Goal: Information Seeking & Learning: Learn about a topic

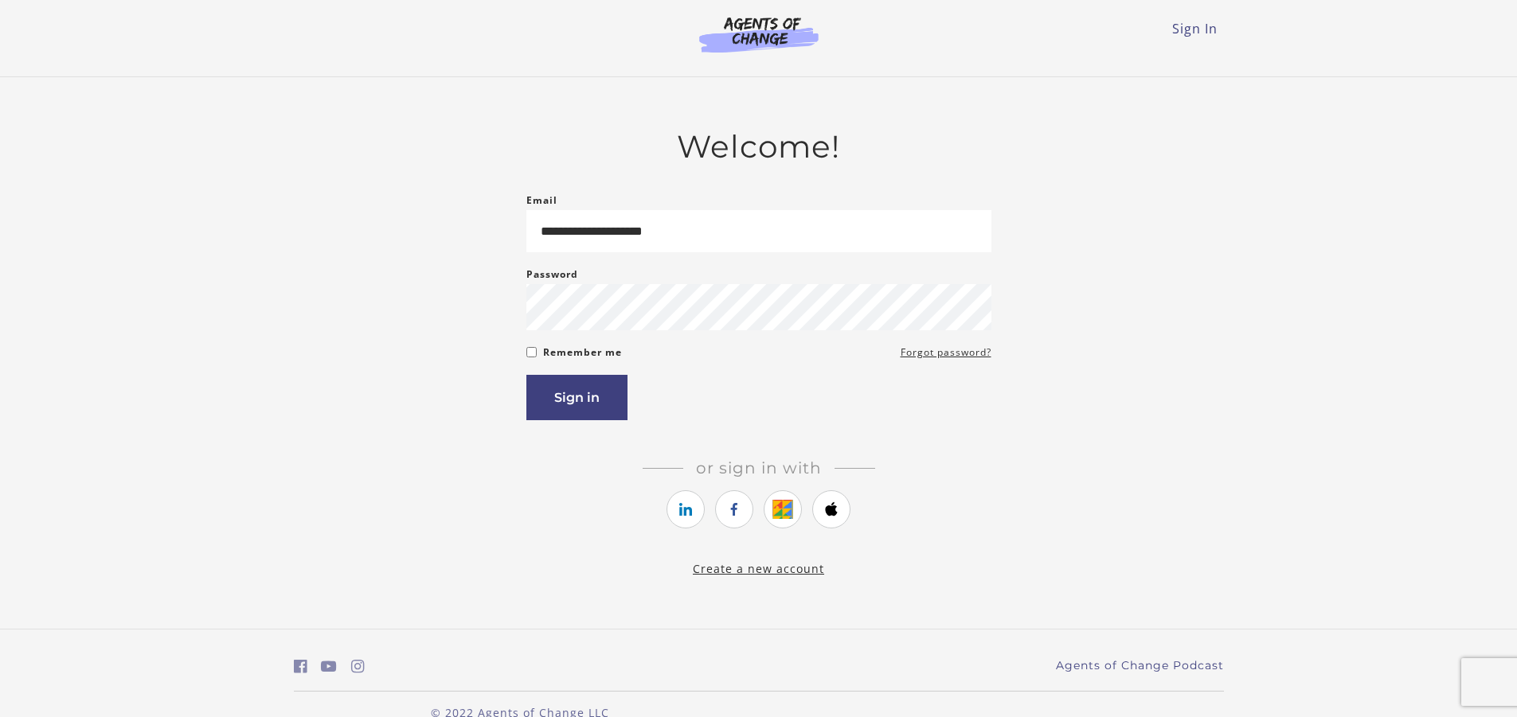
type input "**********"
click at [526, 375] on button "Sign in" at bounding box center [576, 397] width 101 height 45
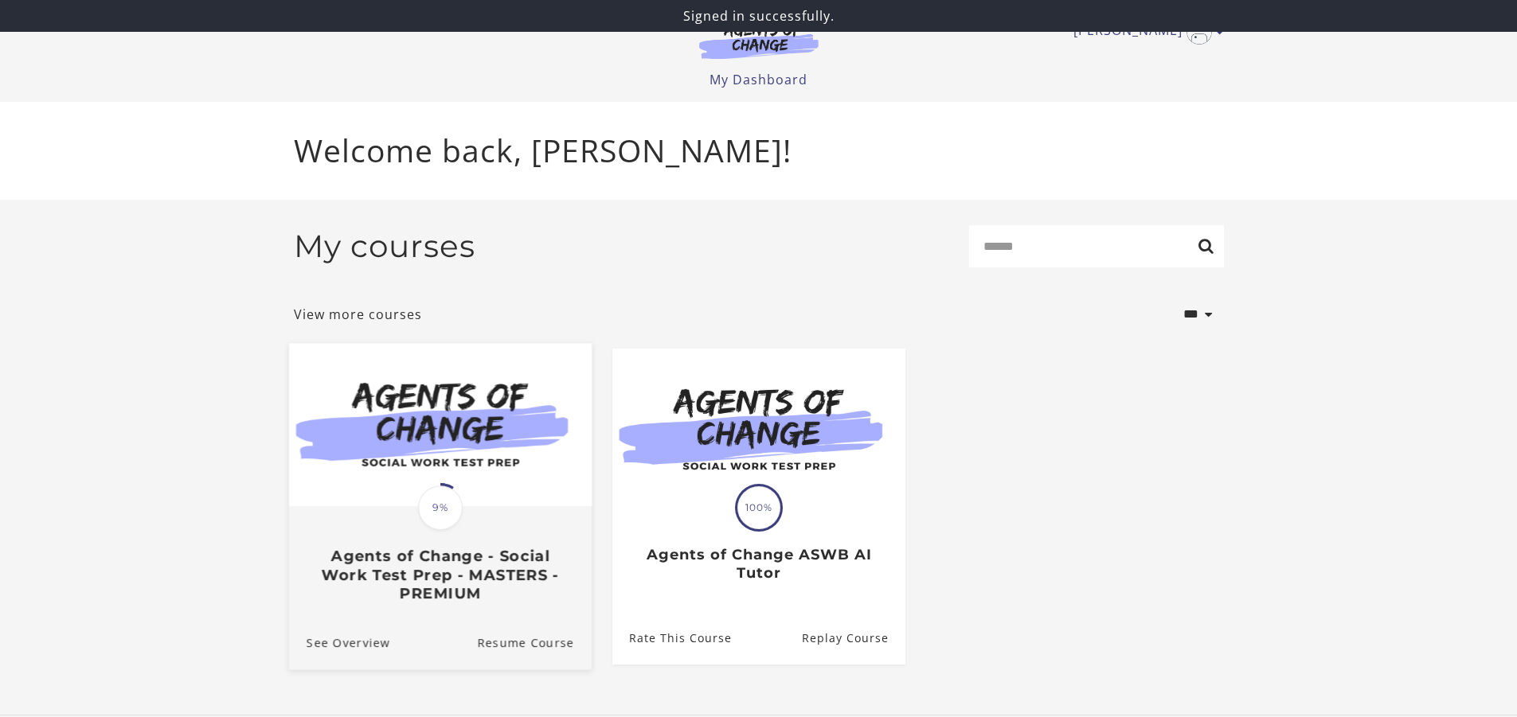
click at [475, 495] on img at bounding box center [439, 424] width 303 height 163
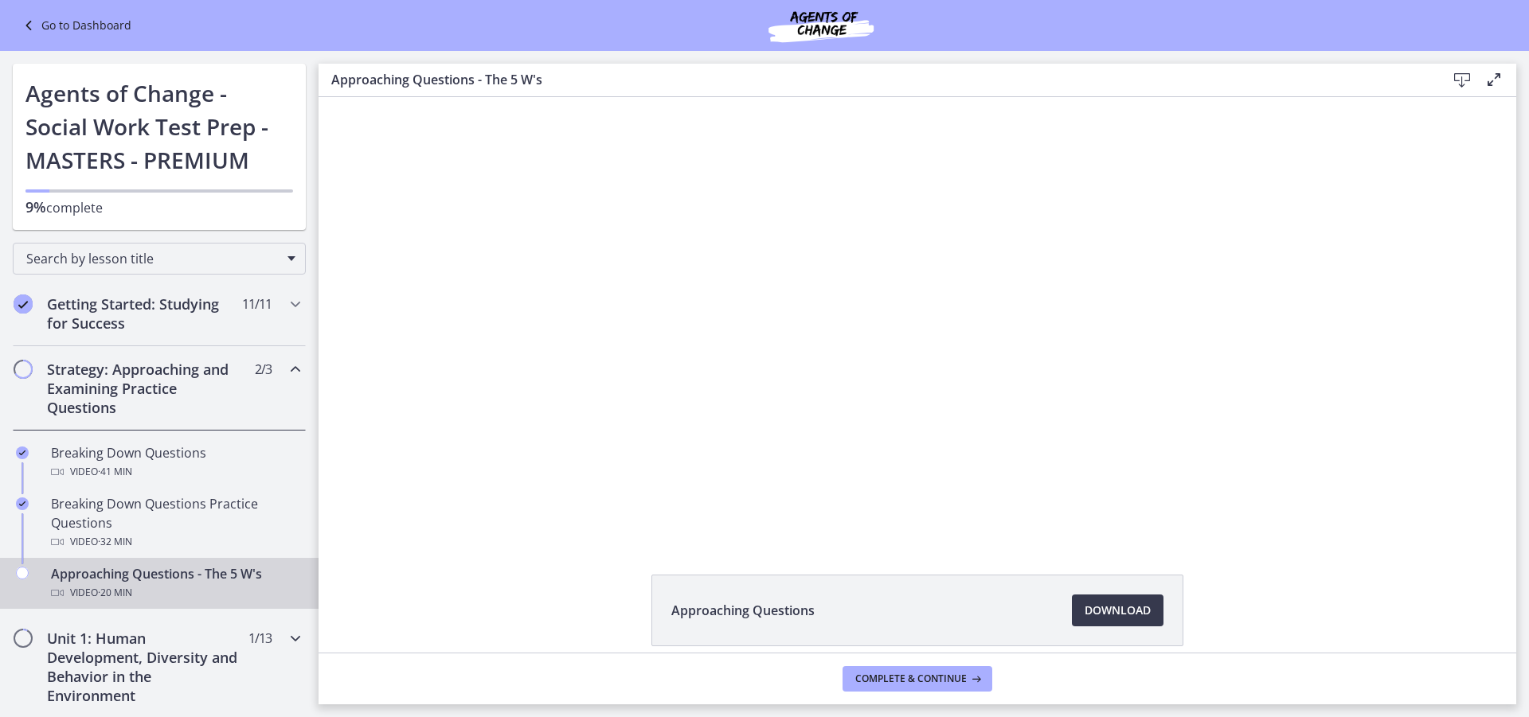
click at [142, 645] on h2 "Unit 1: Human Development, Diversity and Behavior in the Environment" at bounding box center [144, 667] width 194 height 76
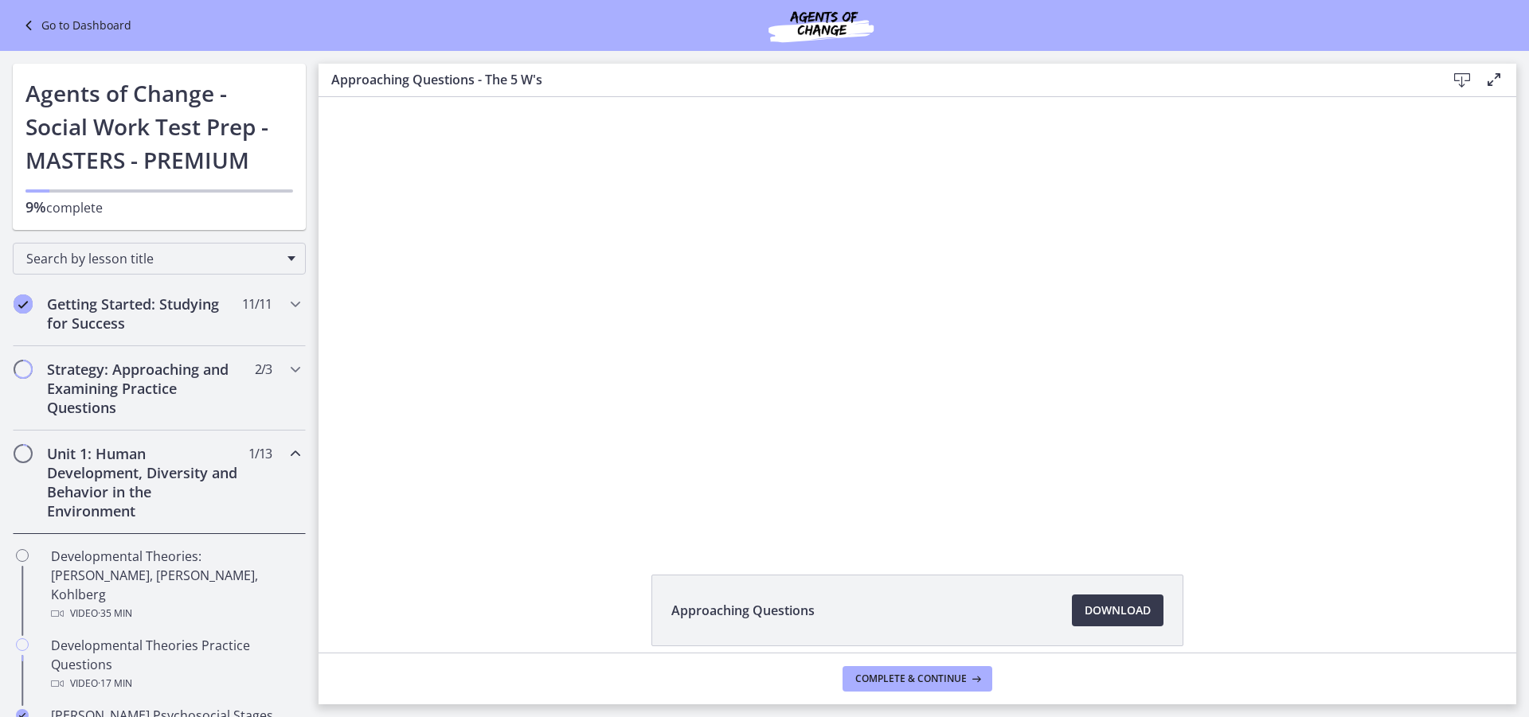
scroll to position [80, 0]
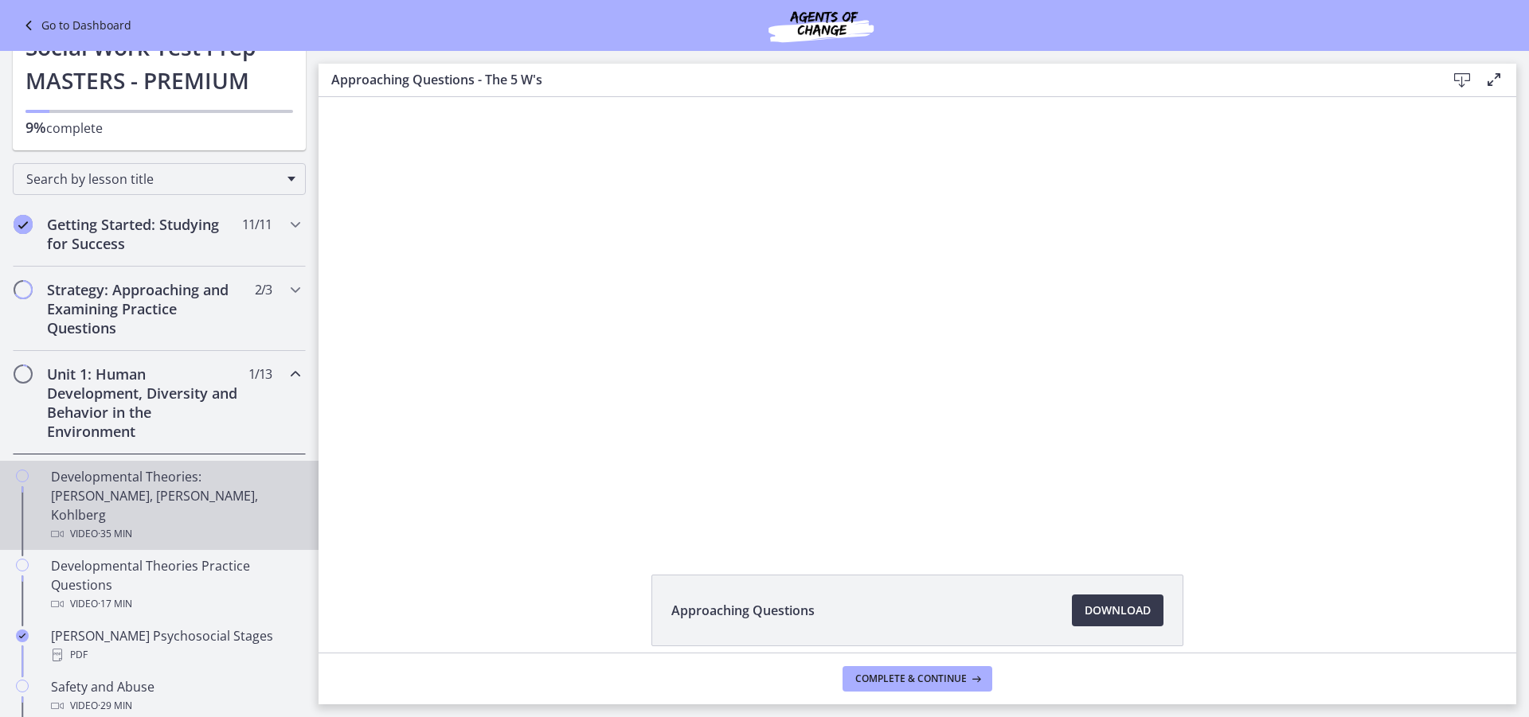
click at [164, 492] on div "Developmental Theories: Erikson, Piaget, Kohlberg Video · 35 min" at bounding box center [175, 505] width 248 height 76
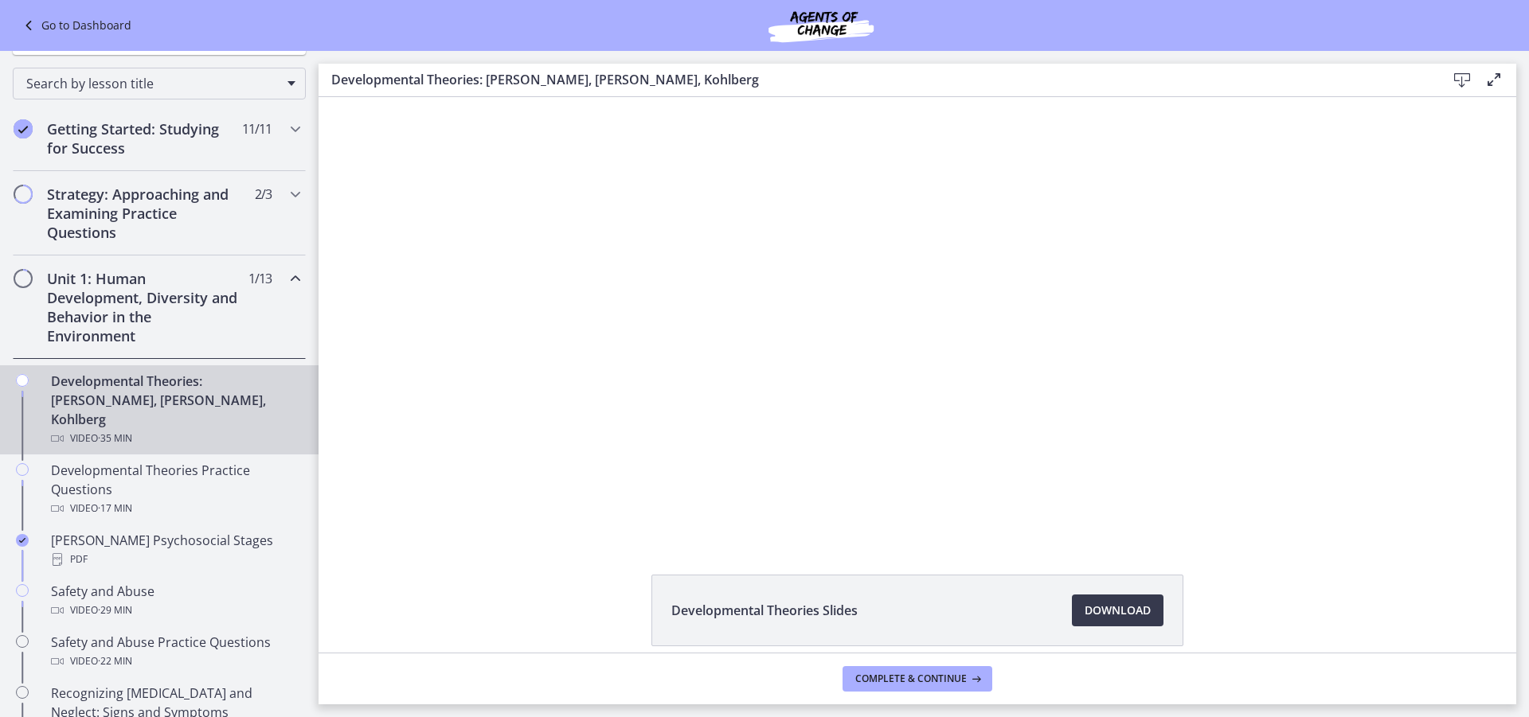
scroll to position [159, 0]
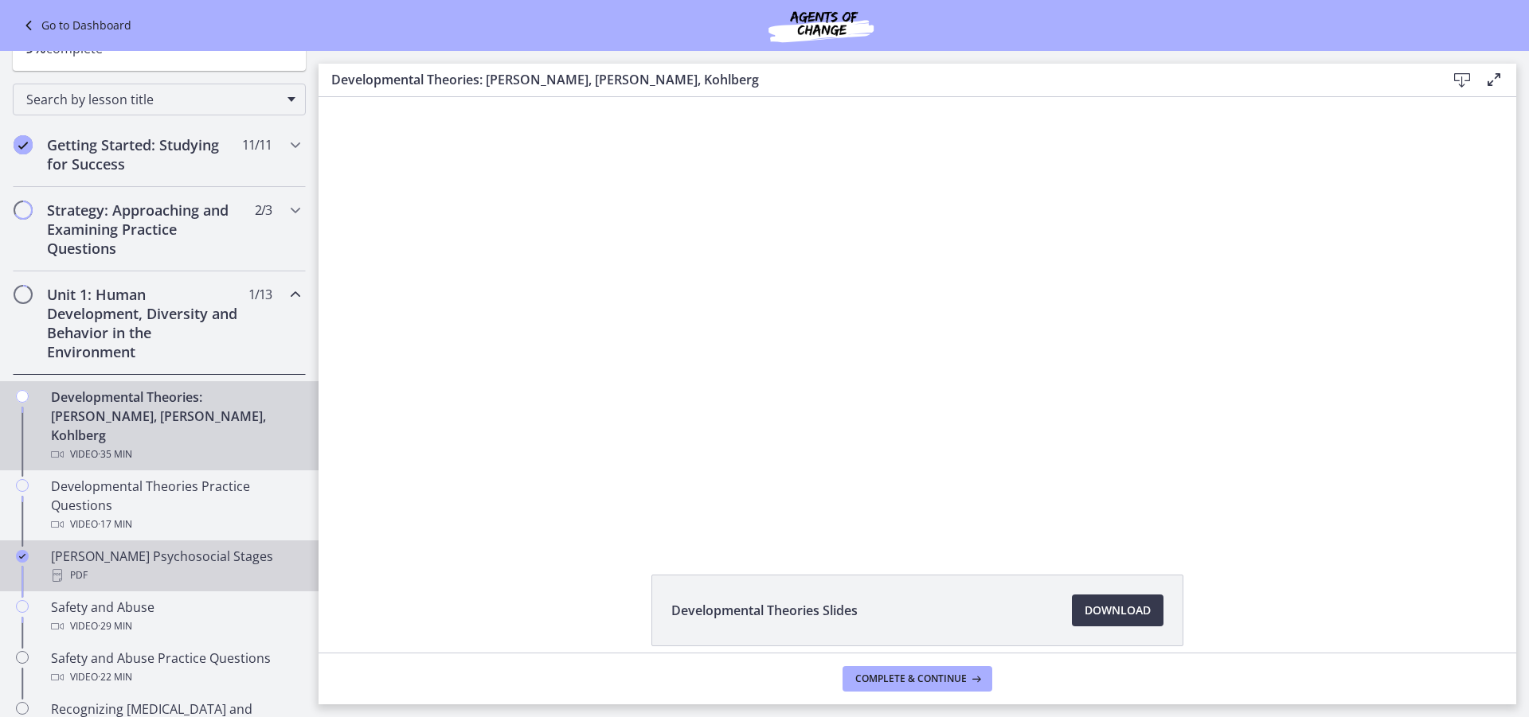
click at [188, 547] on div "Erikson's Psychosocial Stages PDF" at bounding box center [175, 566] width 248 height 38
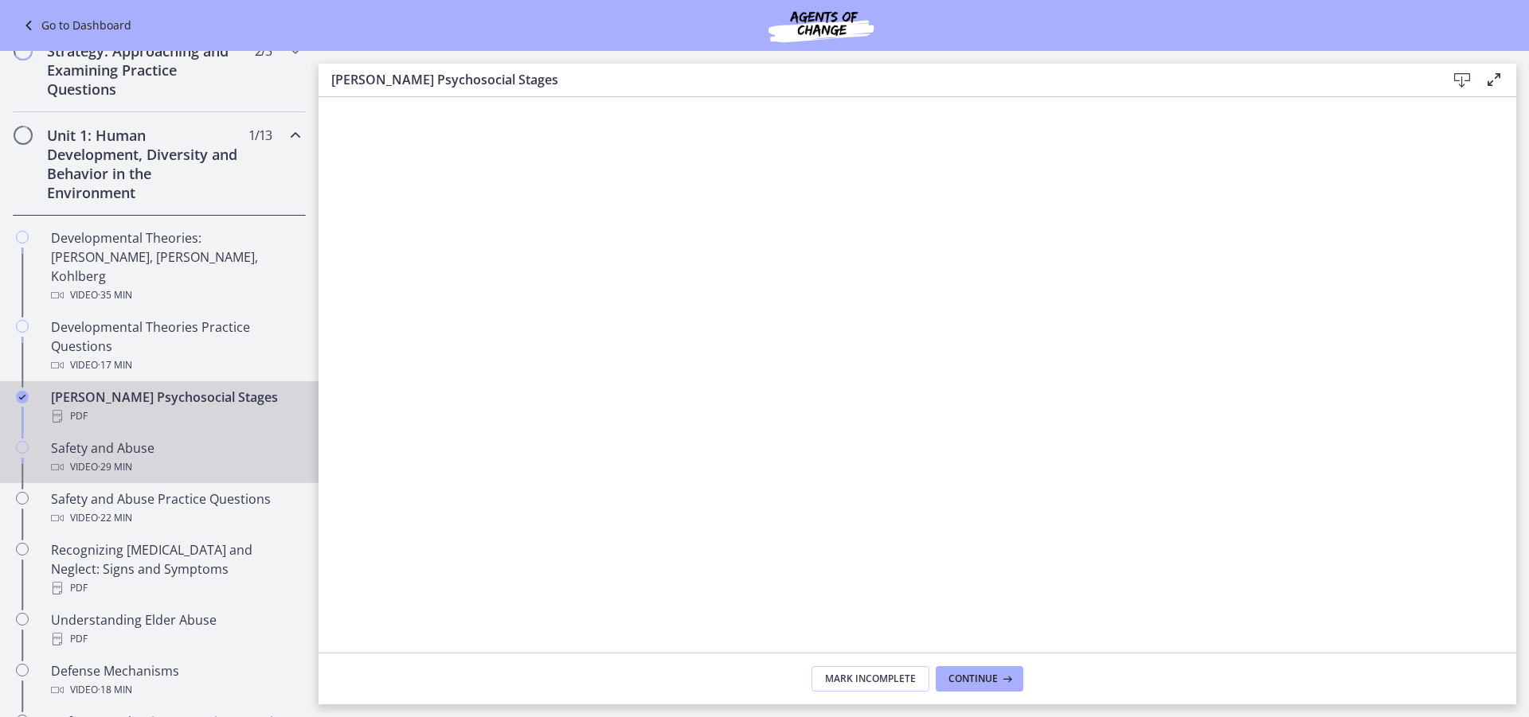
scroll to position [398, 0]
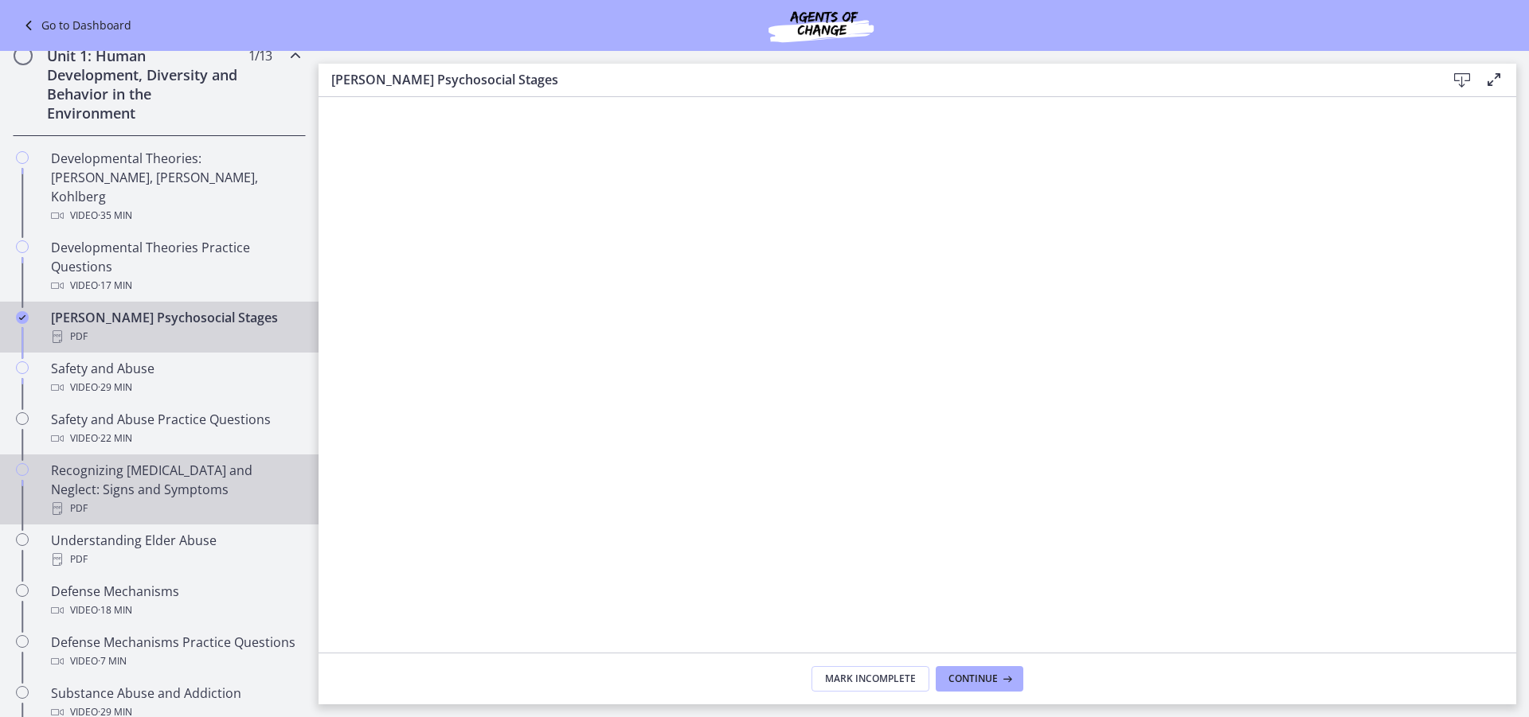
click at [213, 499] on div "PDF" at bounding box center [175, 508] width 248 height 19
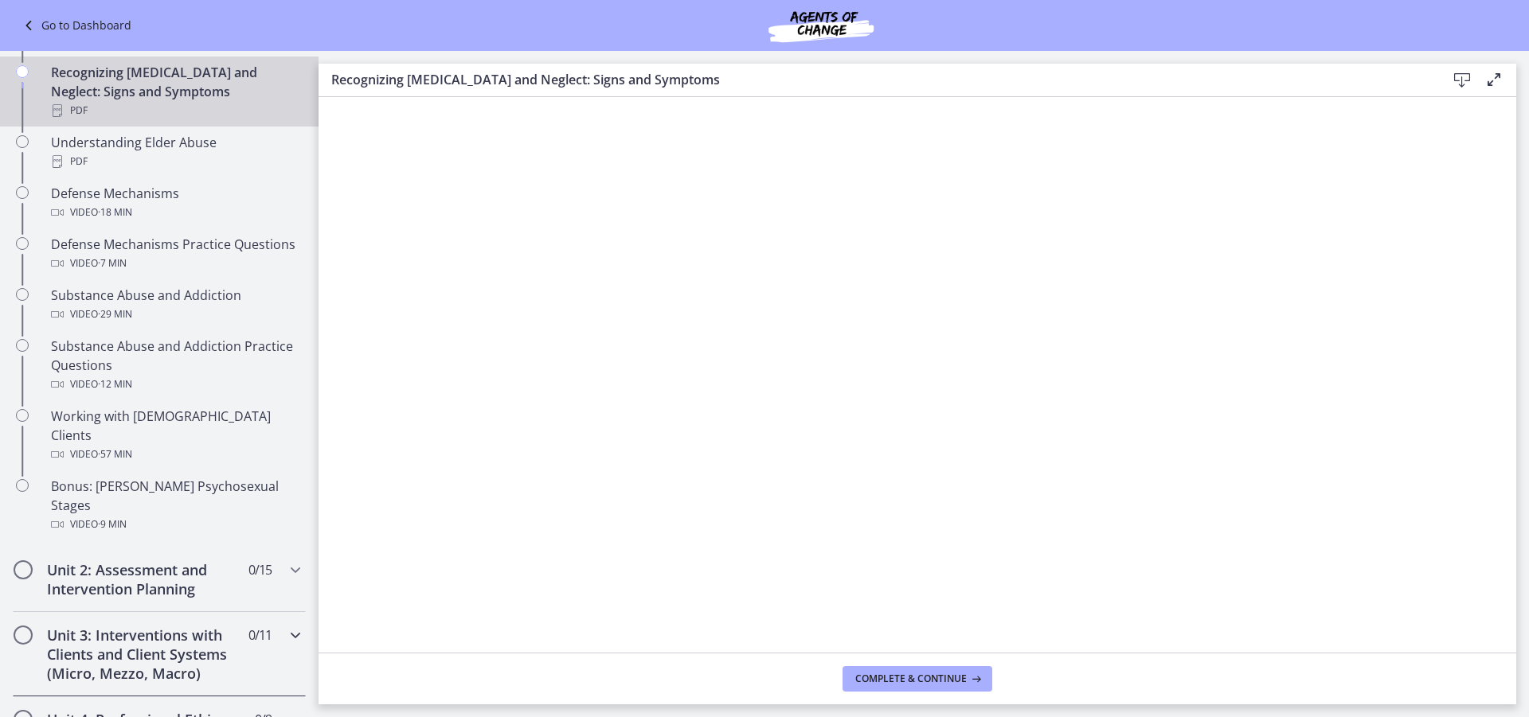
scroll to position [876, 0]
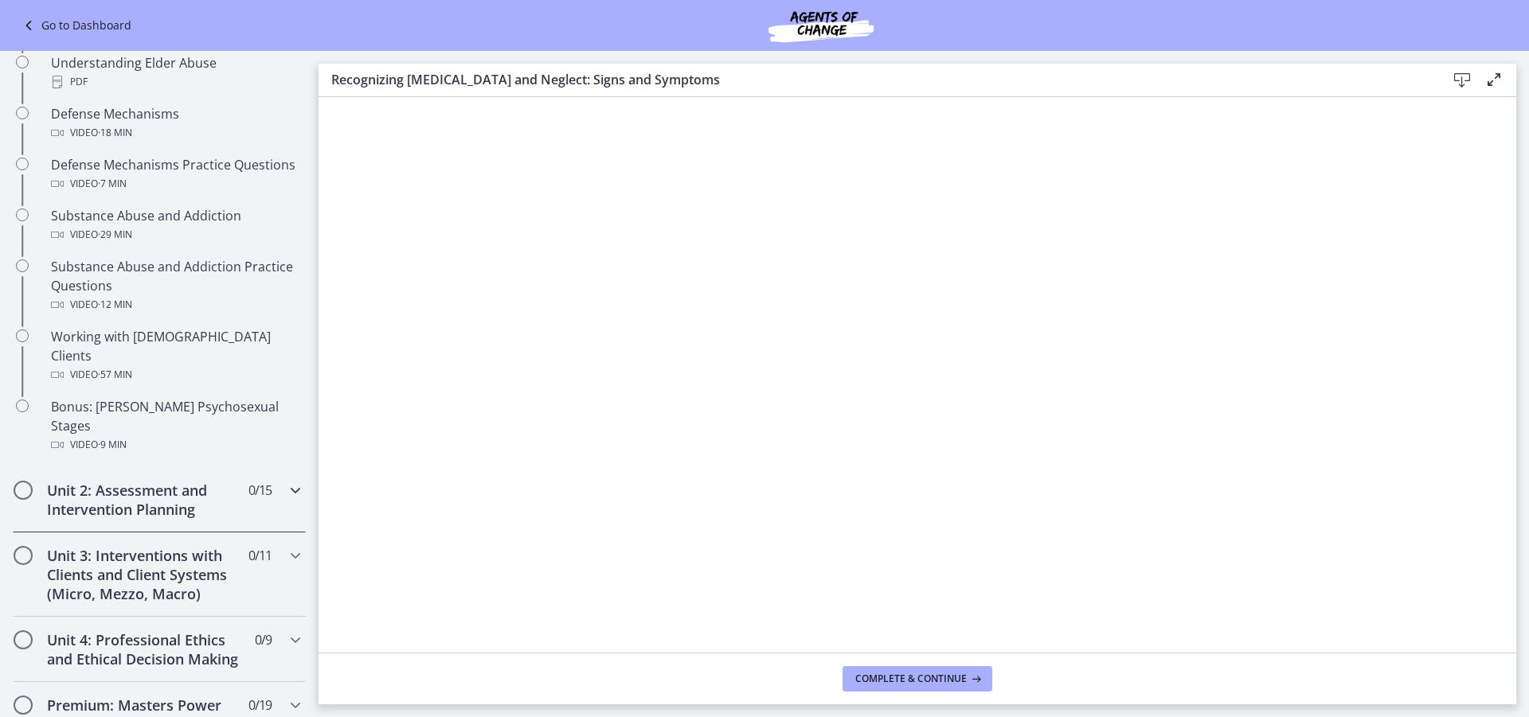
click at [194, 481] on h2 "Unit 2: Assessment and Intervention Planning" at bounding box center [144, 500] width 194 height 38
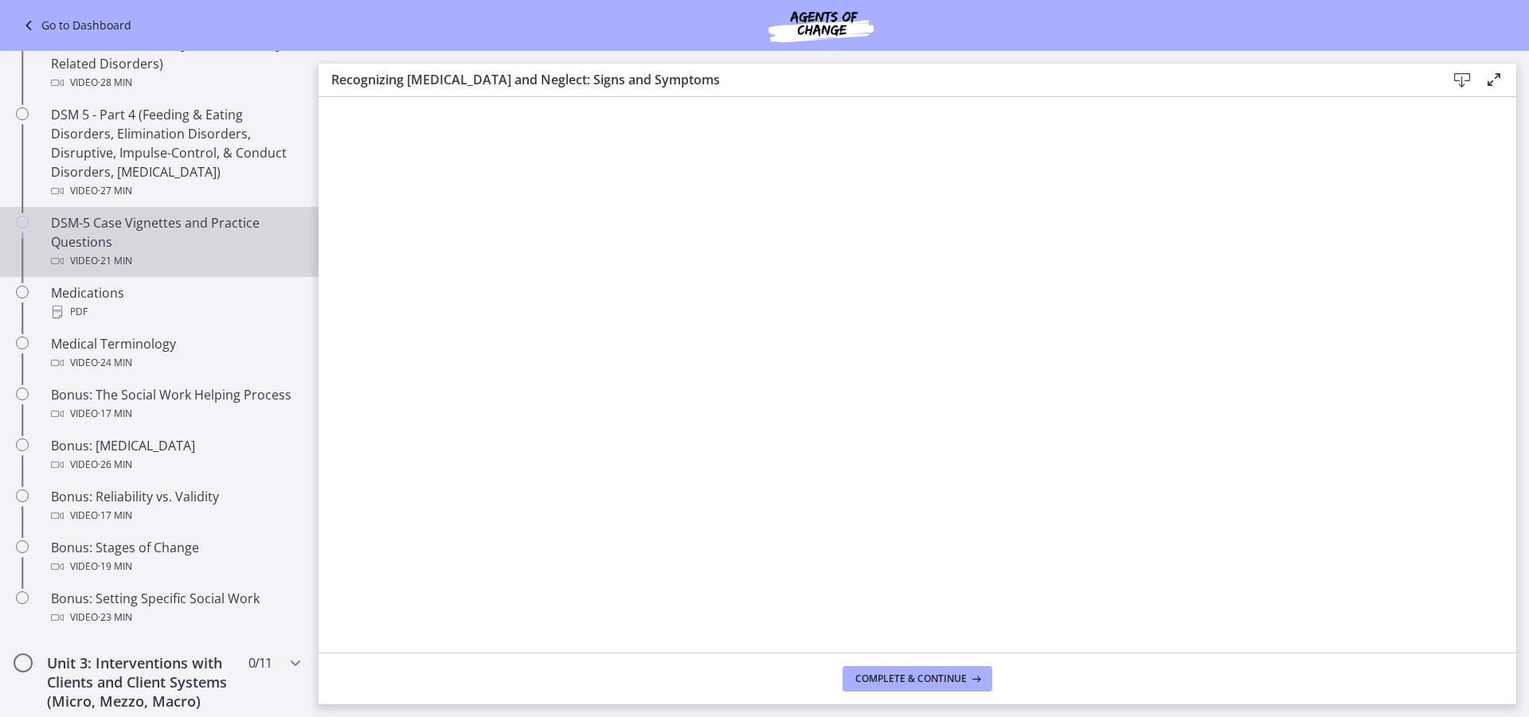
scroll to position [956, 0]
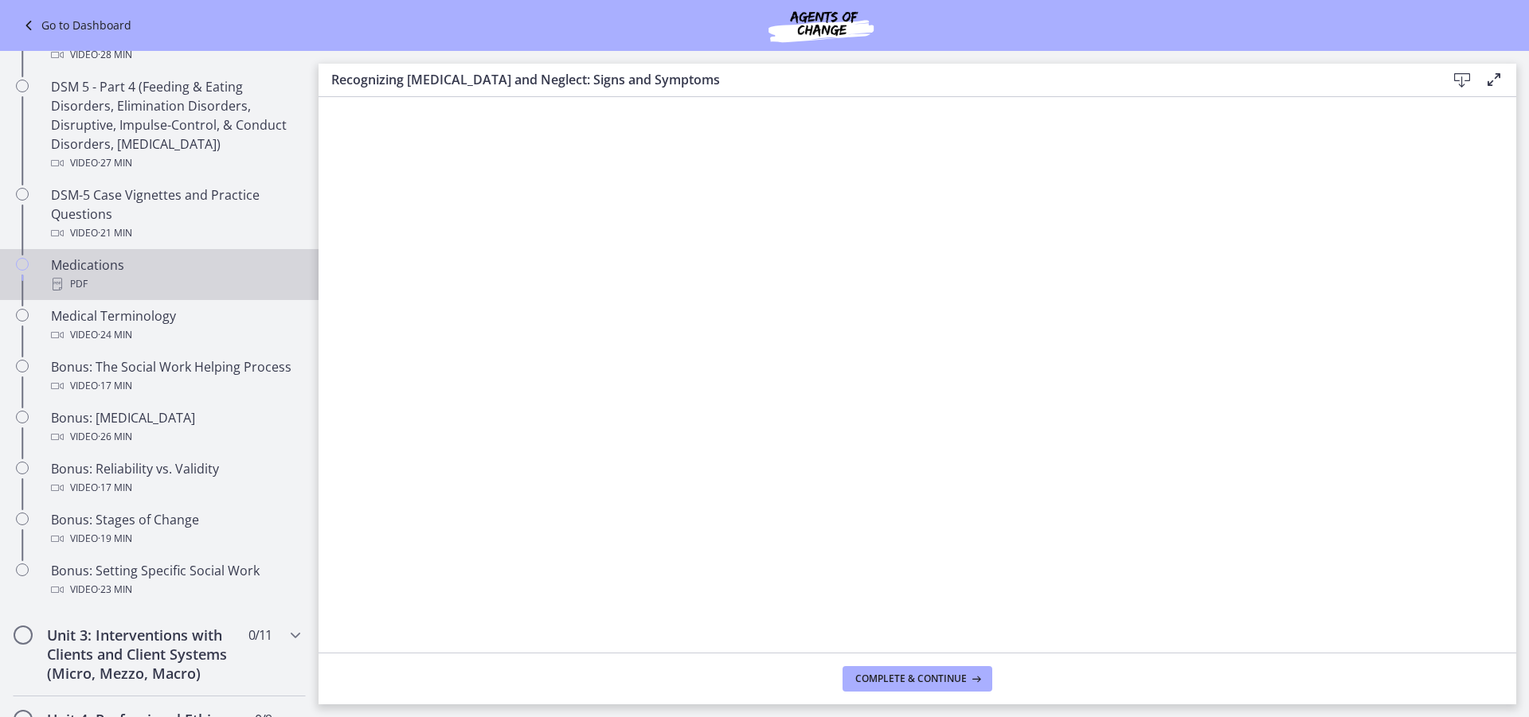
click at [130, 266] on div "Medications PDF" at bounding box center [175, 275] width 248 height 38
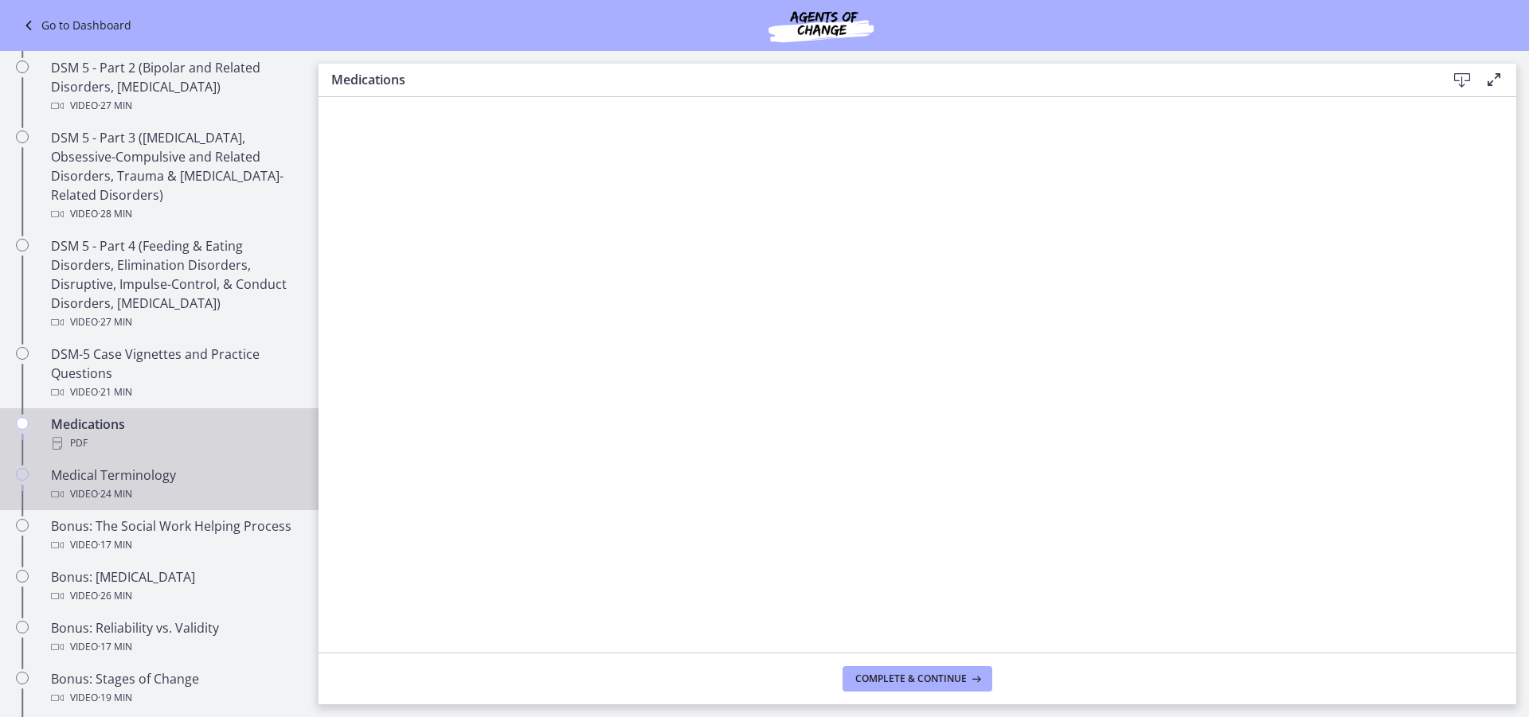
scroll to position [319, 0]
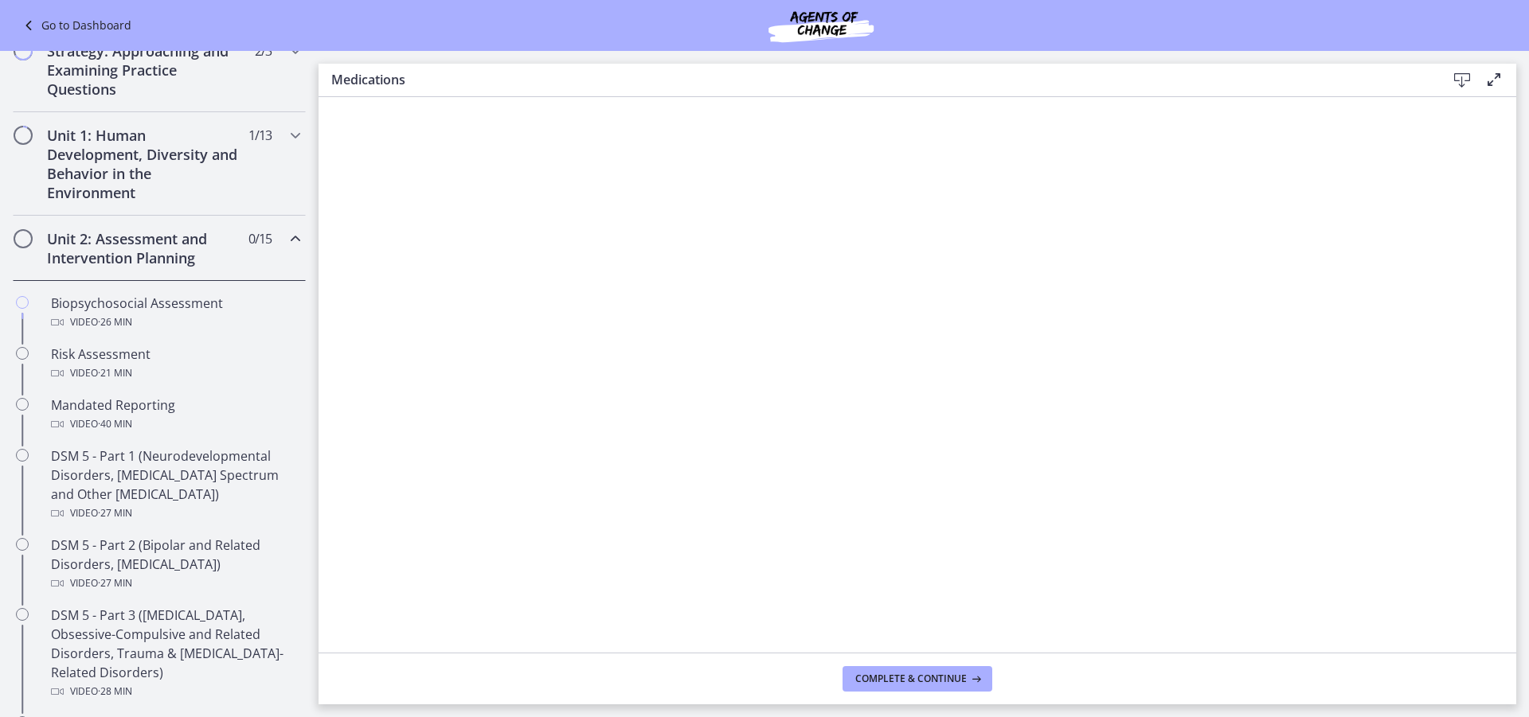
click at [27, 19] on icon at bounding box center [30, 25] width 22 height 19
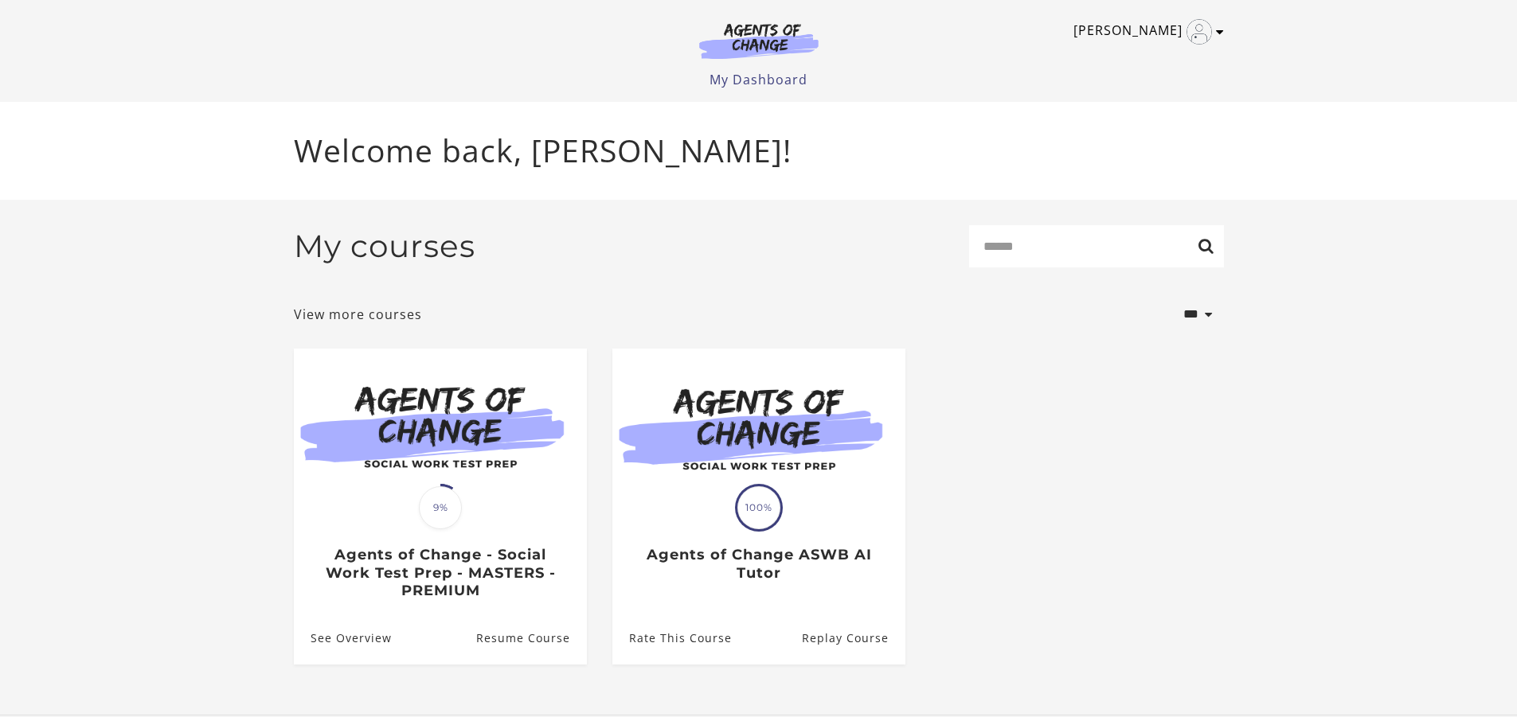
click at [1209, 33] on img "Toggle menu" at bounding box center [1198, 31] width 25 height 25
click at [1124, 105] on link "Sign Out" at bounding box center [1158, 112] width 140 height 27
